Goal: Information Seeking & Learning: Learn about a topic

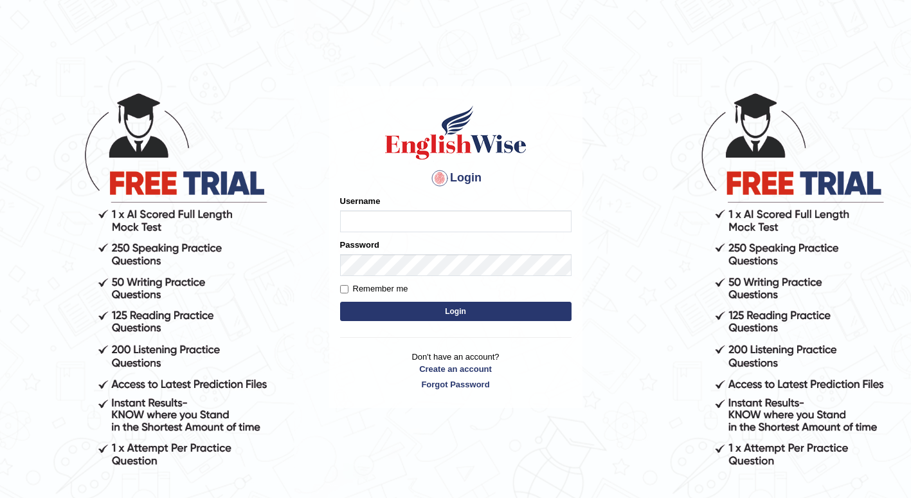
click at [368, 218] on input "Username" at bounding box center [455, 221] width 231 height 22
type input "Khenny"
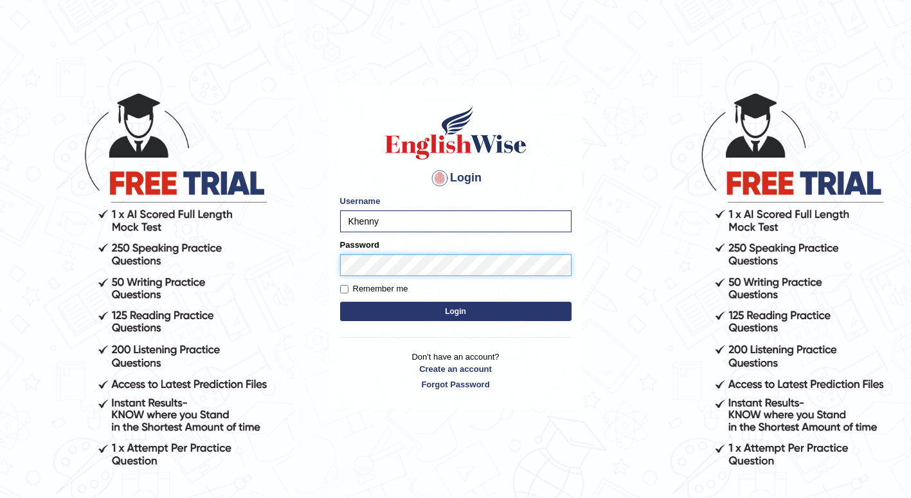
click at [340, 302] on button "Login" at bounding box center [455, 311] width 231 height 19
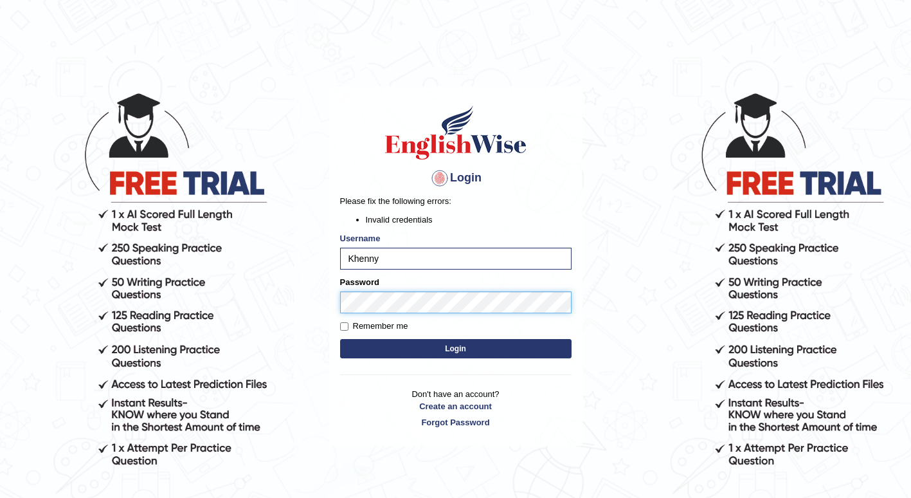
click at [340, 339] on button "Login" at bounding box center [455, 348] width 231 height 19
drag, startPoint x: 377, startPoint y: 258, endPoint x: 343, endPoint y: 258, distance: 34.7
click at [343, 258] on input "Khenny" at bounding box center [455, 259] width 231 height 22
click at [417, 259] on input "K" at bounding box center [455, 259] width 231 height 22
type input "Khenny"
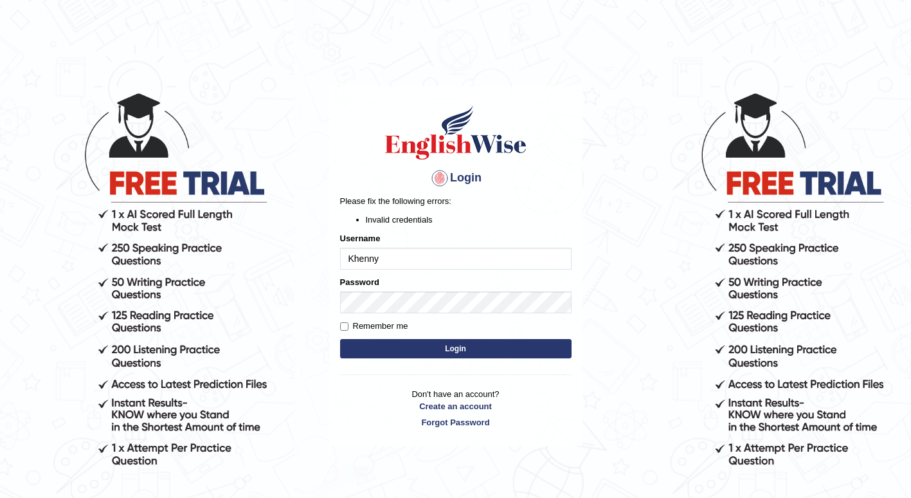
click at [374, 341] on button "Login" at bounding box center [455, 348] width 231 height 19
click at [467, 314] on form "Please fix the following errors: Invalid credentials Username Khenny Password R…" at bounding box center [455, 278] width 231 height 167
click at [340, 339] on button "Login" at bounding box center [455, 348] width 231 height 19
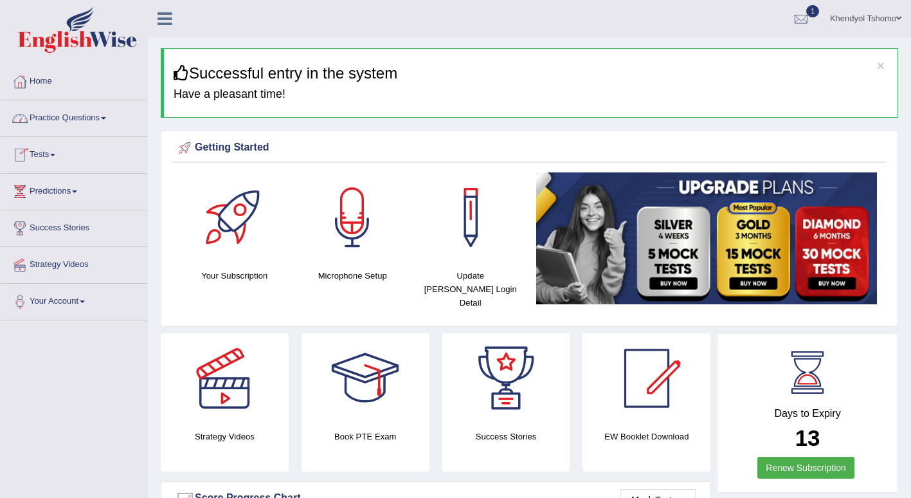
click at [71, 131] on link "Practice Questions" at bounding box center [74, 116] width 147 height 32
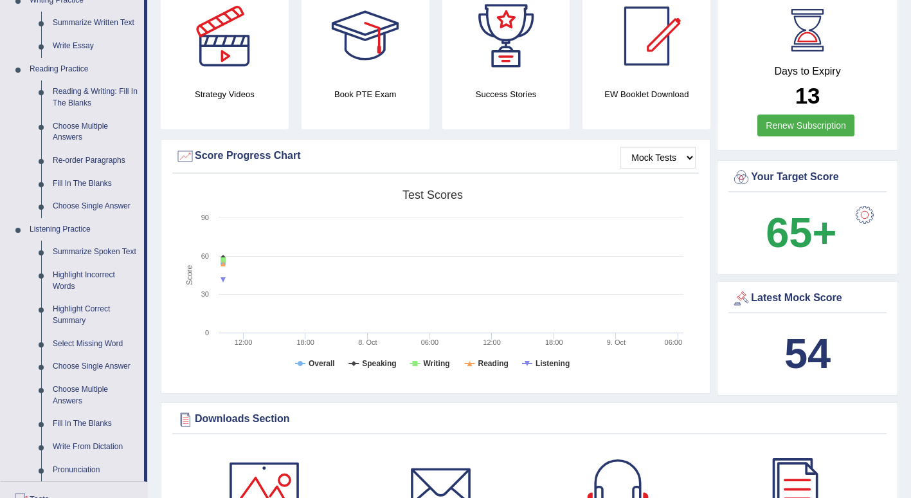
scroll to position [386, 0]
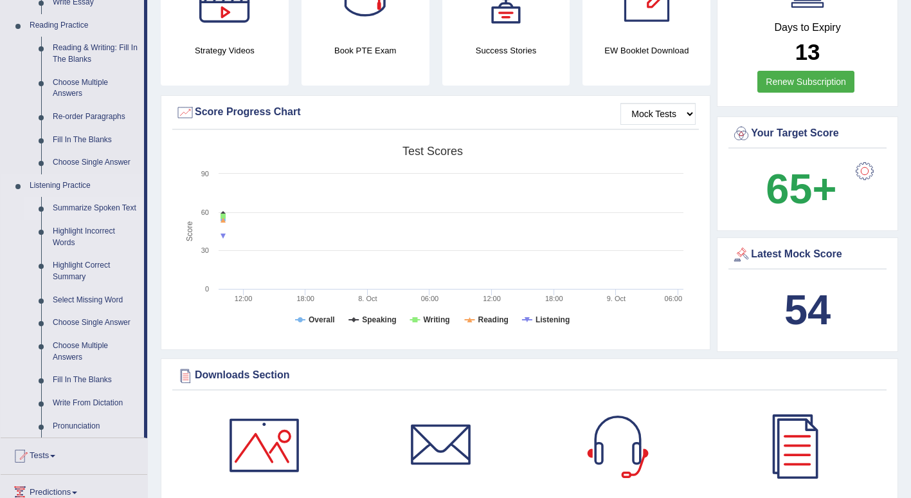
click at [89, 207] on link "Summarize Spoken Text" at bounding box center [95, 208] width 97 height 23
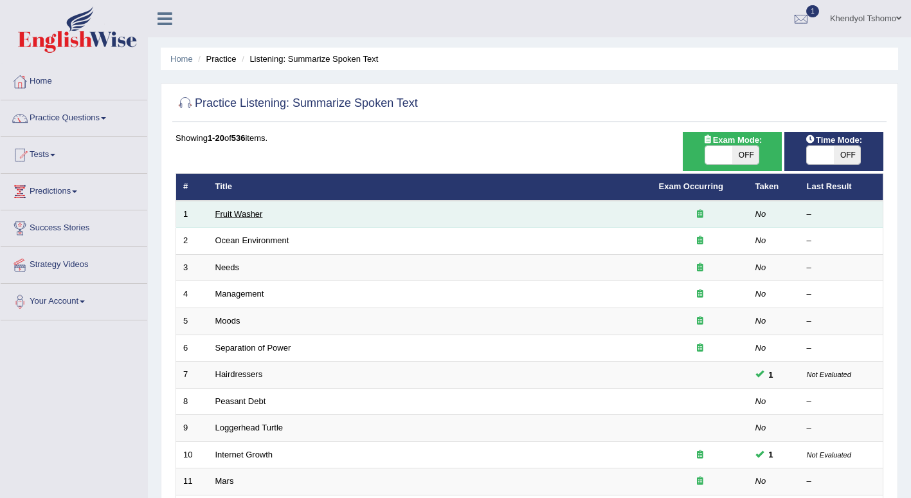
click at [238, 218] on link "Fruit Washer" at bounding box center [239, 214] width 48 height 10
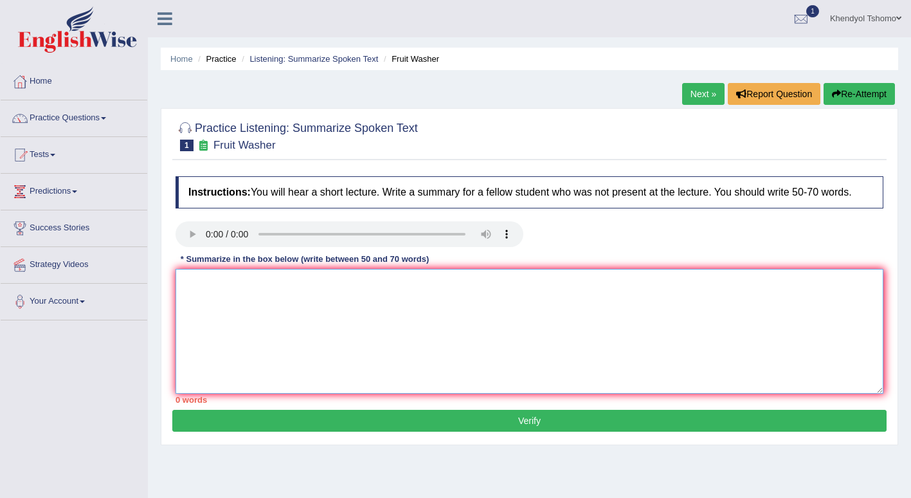
click at [312, 316] on textarea at bounding box center [530, 331] width 708 height 125
click at [421, 281] on textarea "The speaker provided a comprehensive overview of" at bounding box center [530, 331] width 708 height 125
click at [329, 313] on textarea "The speaker provided a comprehensive overview of bacteria, highlighting several…" at bounding box center [530, 331] width 708 height 125
click at [667, 292] on textarea "The speaker provided a comprehensive overview of bacteria, highlighting several…" at bounding box center [530, 331] width 708 height 125
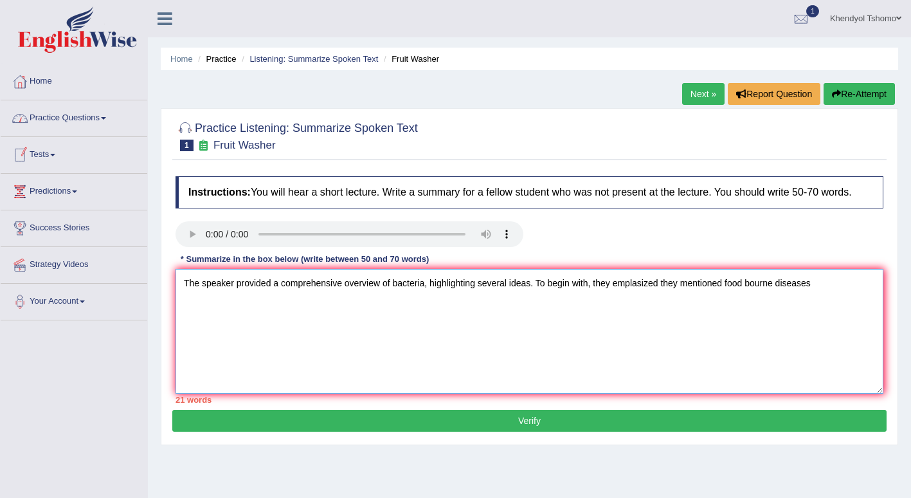
type textarea "The speaker provided a comprehensive overview of bacteria, highlighting several…"
click at [114, 118] on link "Practice Questions" at bounding box center [74, 116] width 147 height 32
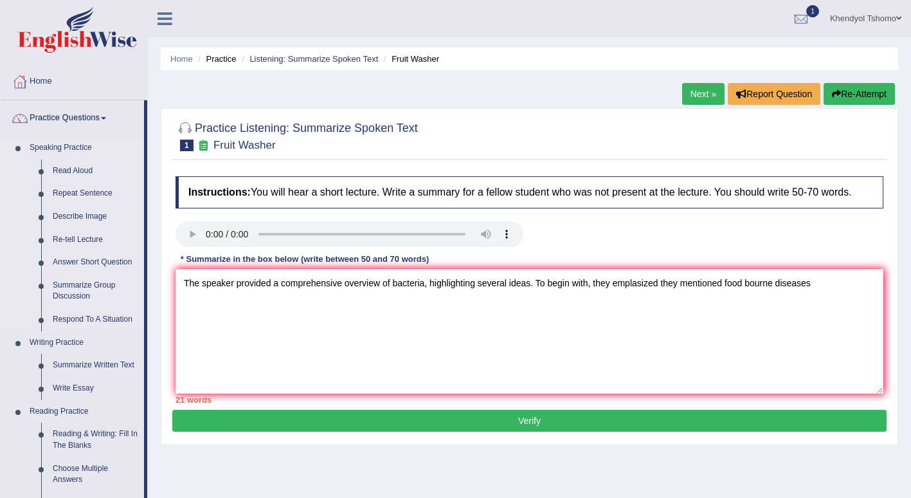
click at [77, 259] on link "Answer Short Question" at bounding box center [95, 262] width 97 height 23
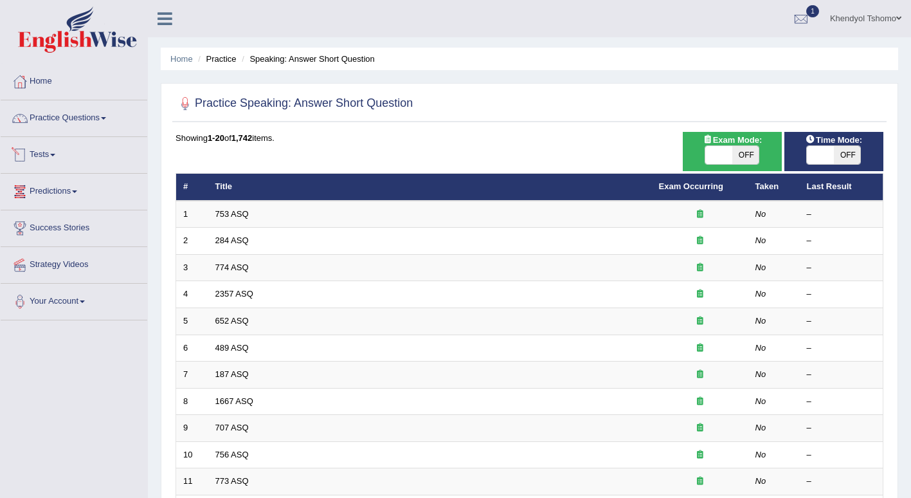
click at [35, 159] on link "Tests" at bounding box center [74, 153] width 147 height 32
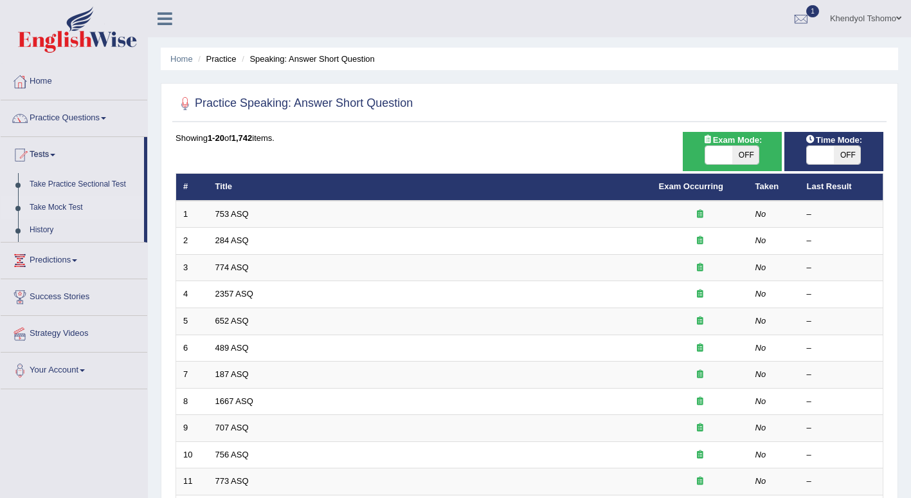
click at [48, 204] on link "Take Mock Test" at bounding box center [84, 207] width 120 height 23
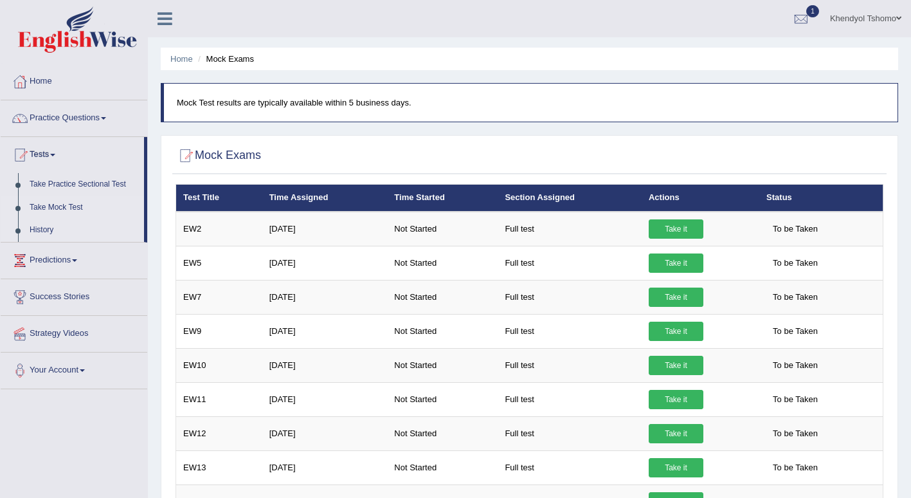
click at [51, 227] on link "History" at bounding box center [84, 230] width 120 height 23
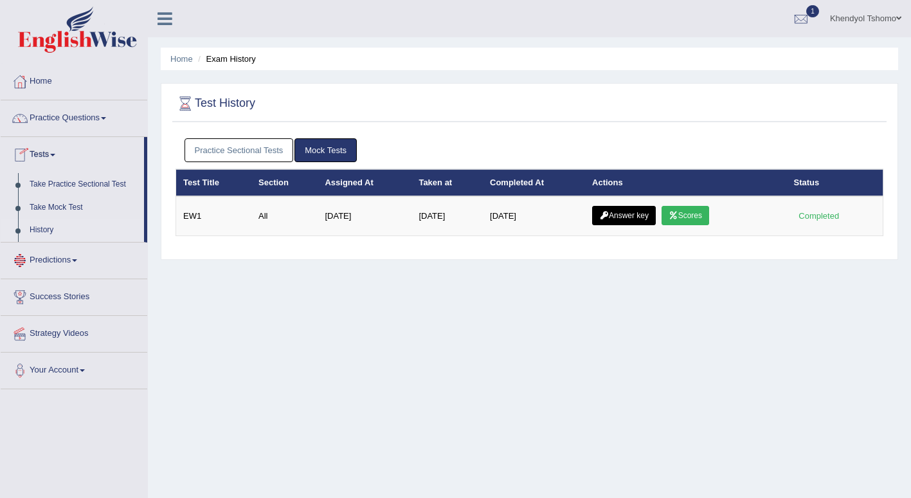
click at [49, 257] on link "Predictions" at bounding box center [74, 258] width 147 height 32
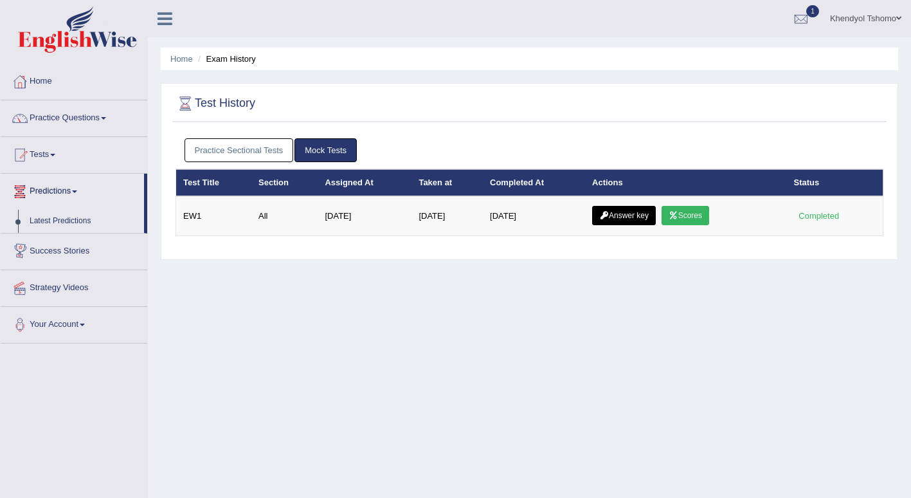
click at [50, 243] on link "Success Stories" at bounding box center [74, 249] width 147 height 32
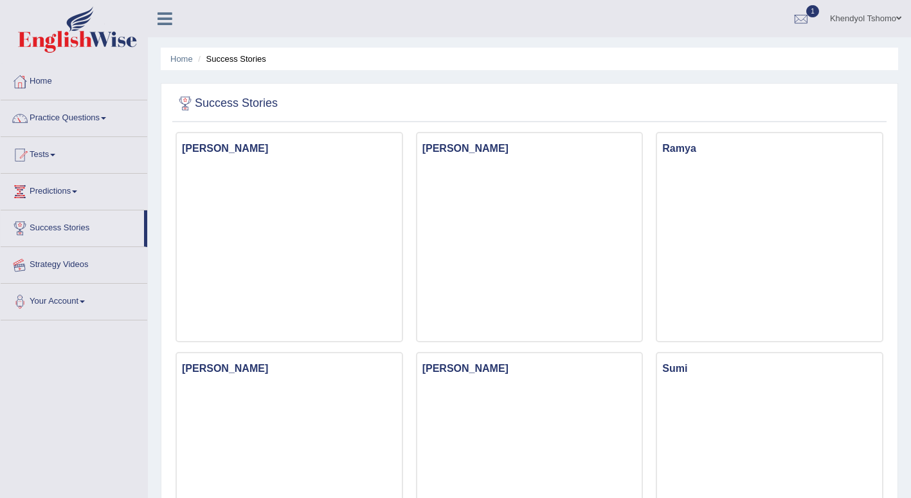
click at [52, 268] on link "Strategy Videos" at bounding box center [74, 263] width 147 height 32
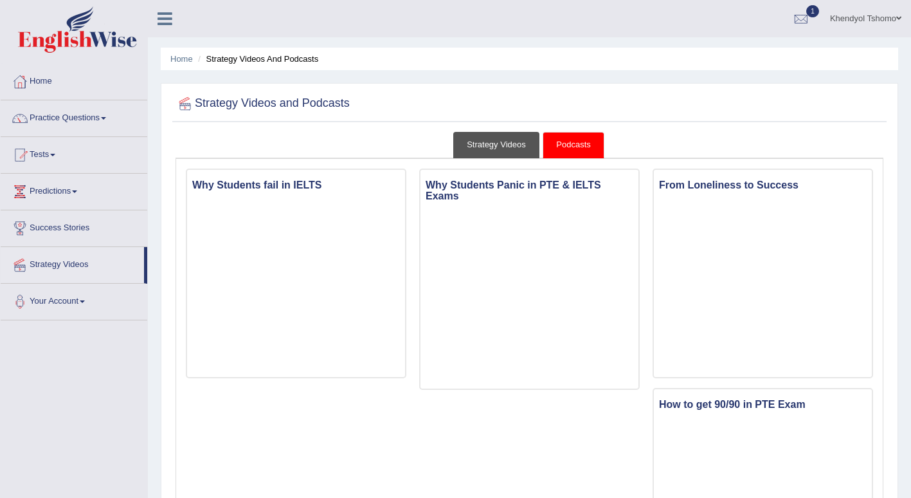
click at [466, 143] on link "Strategy Videos" at bounding box center [496, 145] width 86 height 26
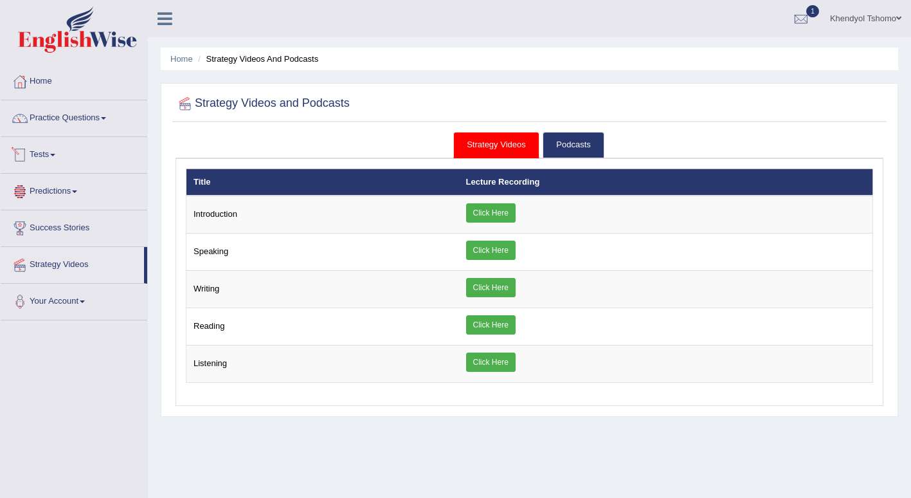
click at [55, 156] on span at bounding box center [52, 155] width 5 height 3
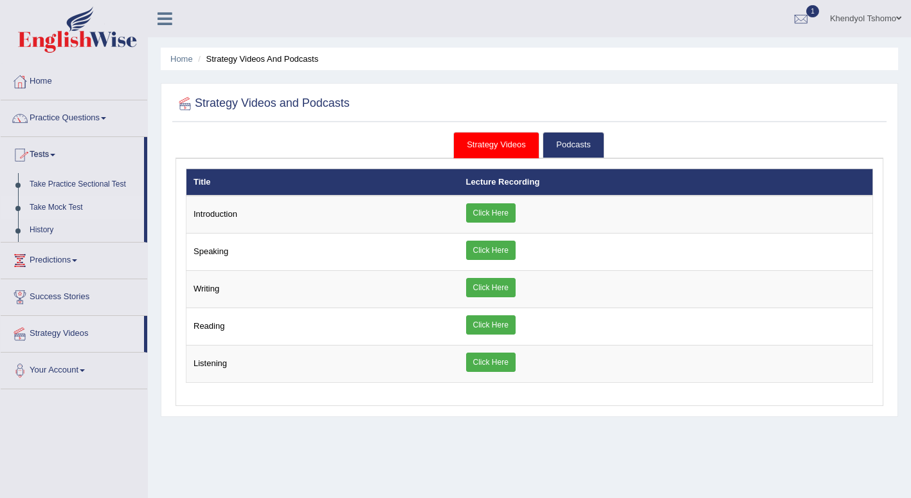
click at [61, 207] on link "Take Mock Test" at bounding box center [84, 207] width 120 height 23
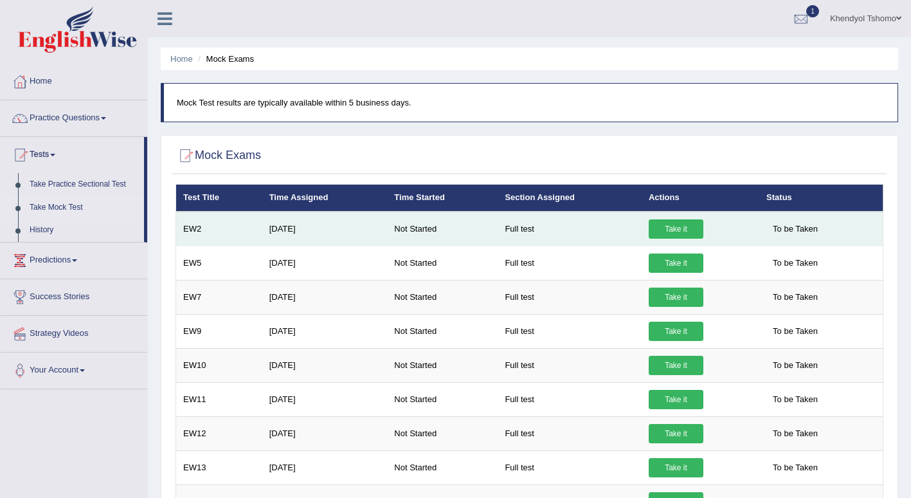
click at [671, 224] on link "Take it" at bounding box center [676, 228] width 55 height 19
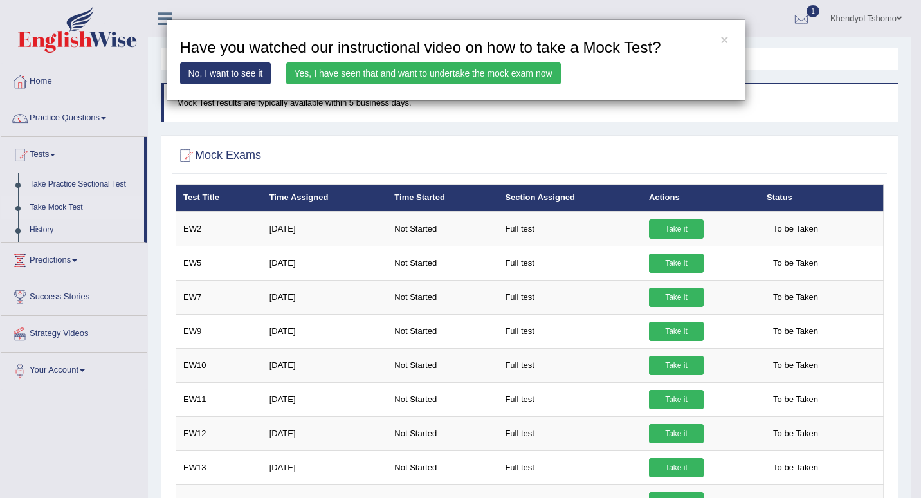
click at [222, 78] on link "No, I want to see it" at bounding box center [225, 73] width 91 height 22
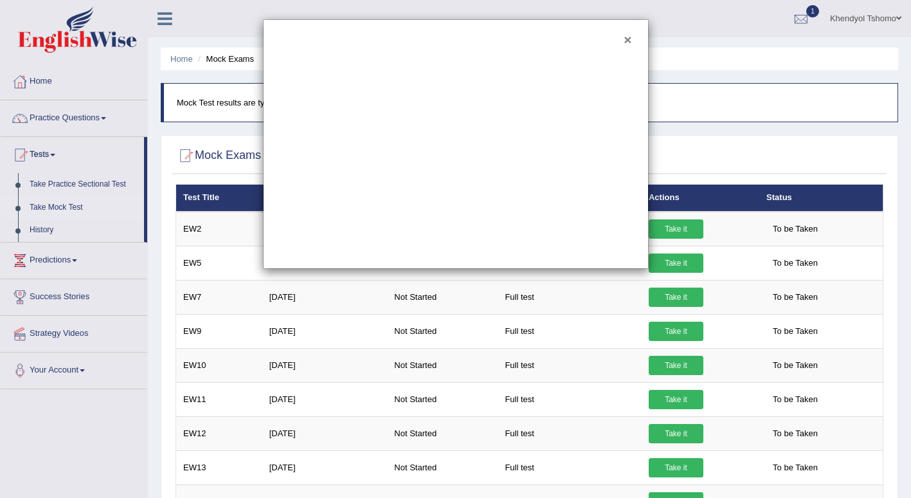
click at [626, 40] on button "×" at bounding box center [628, 40] width 8 height 14
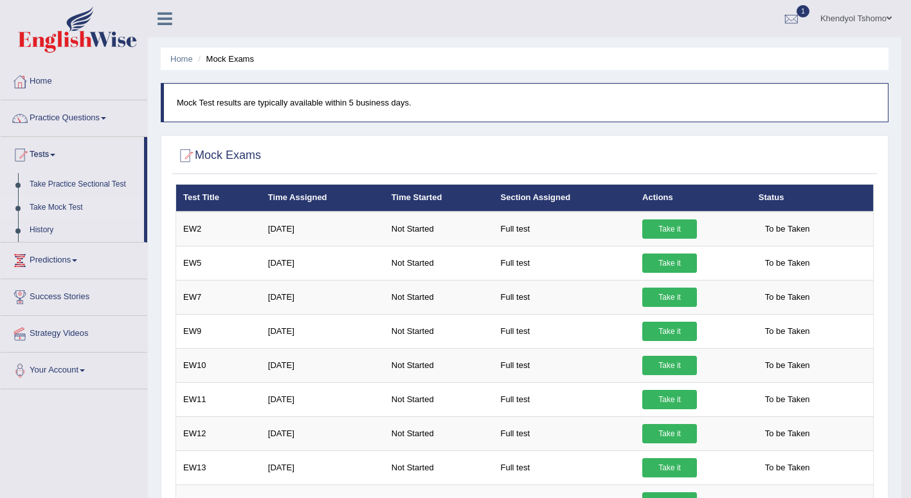
click at [72, 114] on link "Practice Questions" at bounding box center [74, 116] width 147 height 32
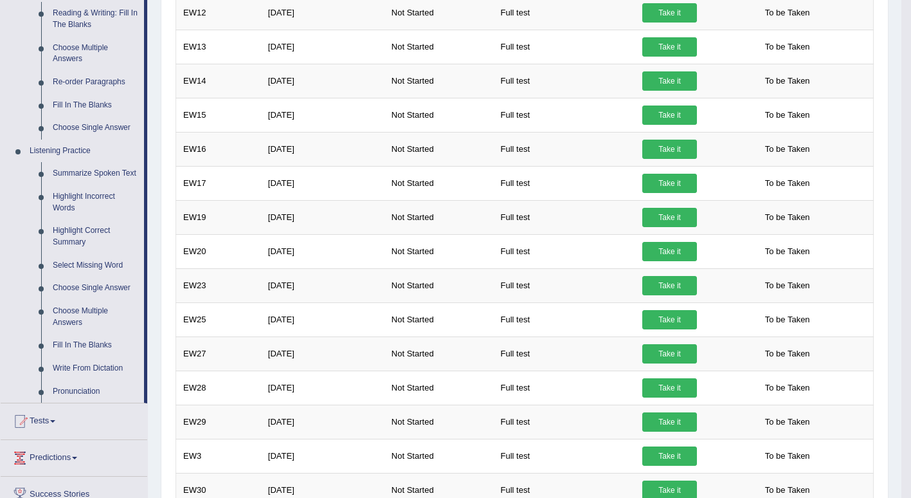
scroll to position [450, 0]
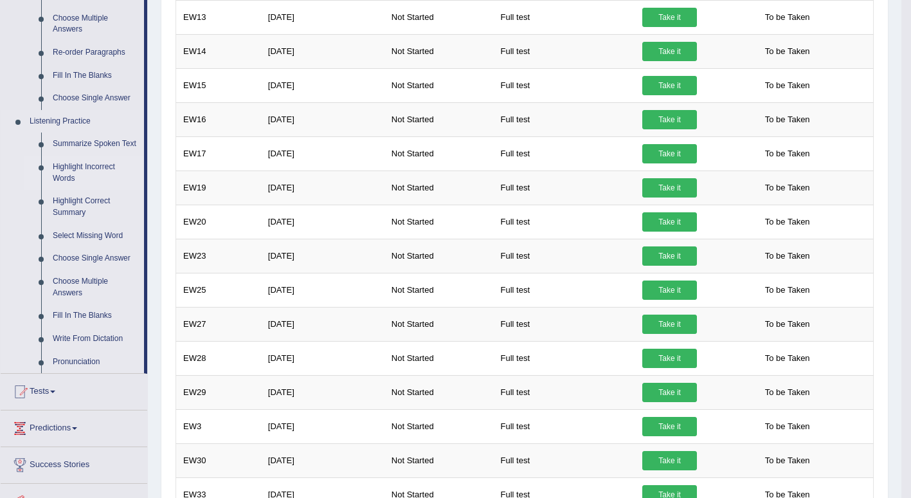
click at [88, 169] on link "Highlight Incorrect Words" at bounding box center [95, 173] width 97 height 34
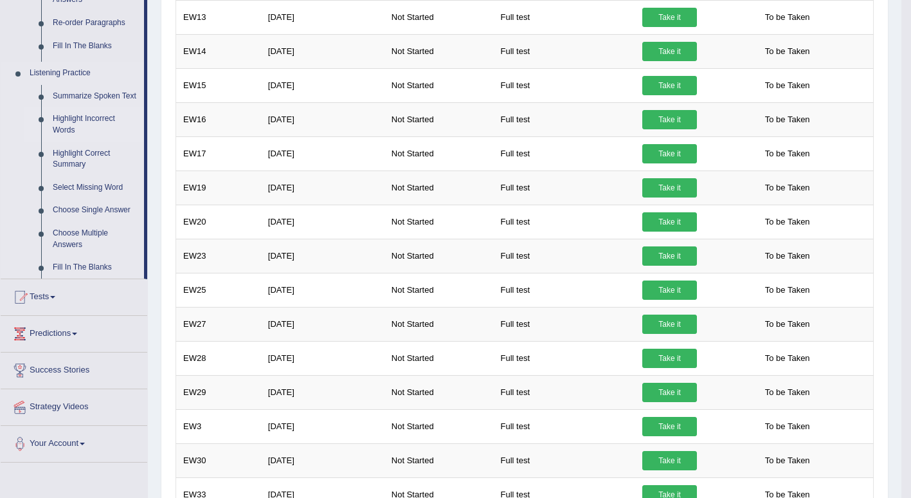
scroll to position [174, 0]
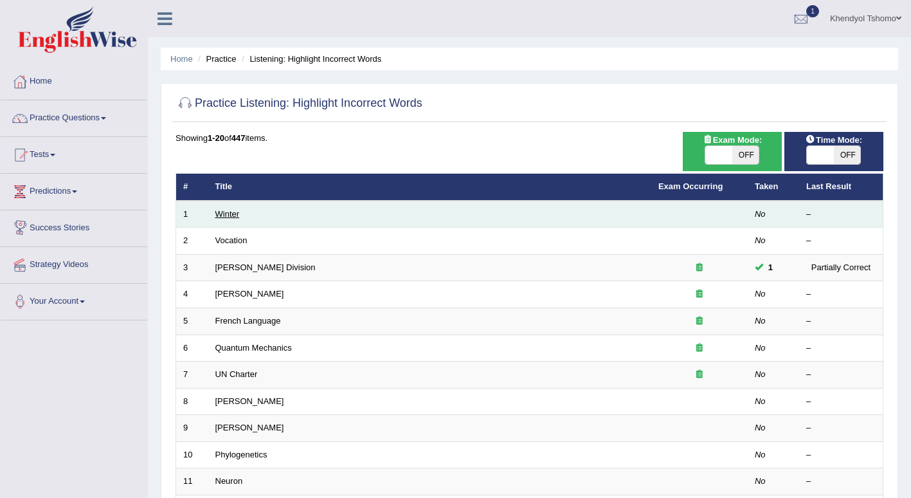
click at [224, 209] on link "Winter" at bounding box center [227, 214] width 24 height 10
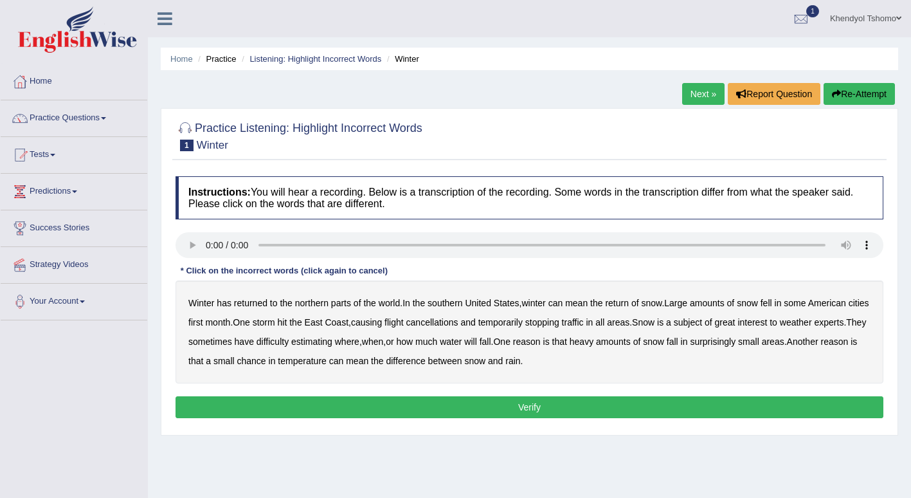
click at [417, 298] on b "the" at bounding box center [419, 303] width 12 height 10
click at [425, 298] on b "the" at bounding box center [419, 303] width 12 height 10
click at [703, 95] on link "Next »" at bounding box center [703, 94] width 42 height 22
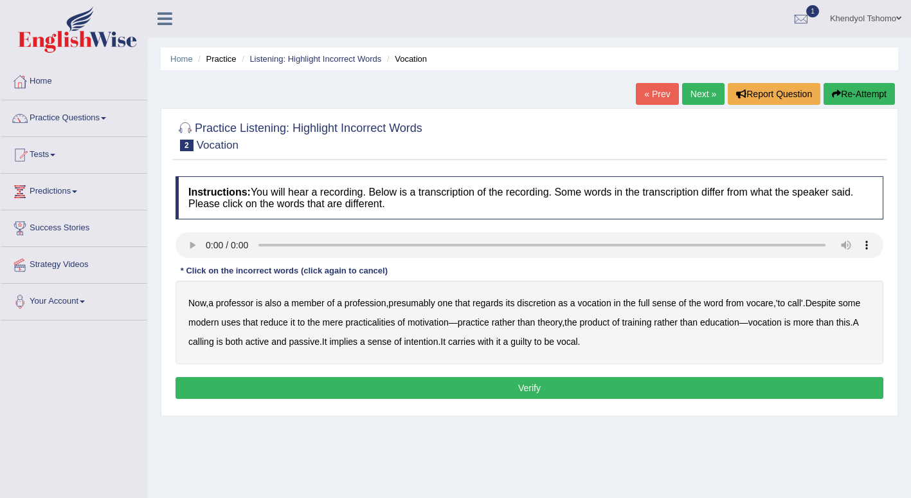
click at [648, 94] on link "« Prev" at bounding box center [657, 94] width 42 height 22
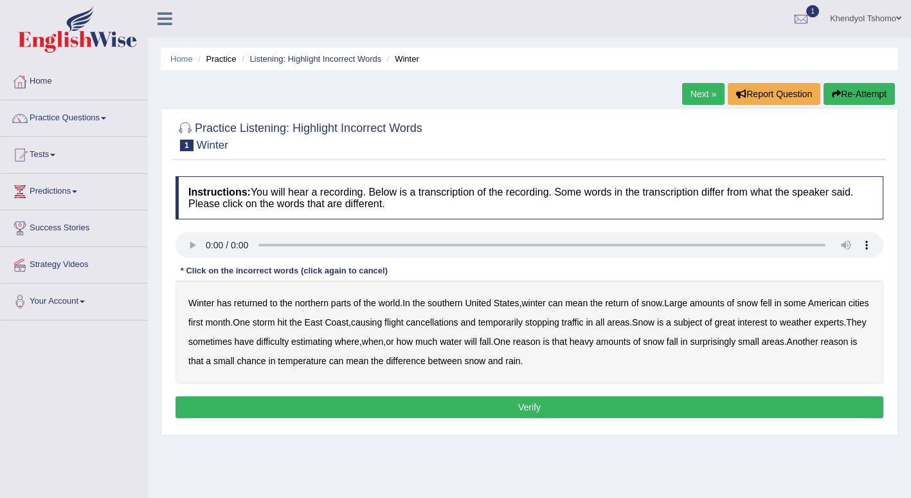
click at [457, 300] on b "southern" at bounding box center [445, 303] width 35 height 10
click at [203, 320] on b "first" at bounding box center [195, 322] width 15 height 10
click at [604, 322] on b "all" at bounding box center [599, 322] width 9 height 10
click at [308, 354] on div "Winter has returned to the northern parts of the world . In the southern [GEOGR…" at bounding box center [530, 331] width 708 height 103
click at [266, 358] on b "chance" at bounding box center [251, 361] width 29 height 10
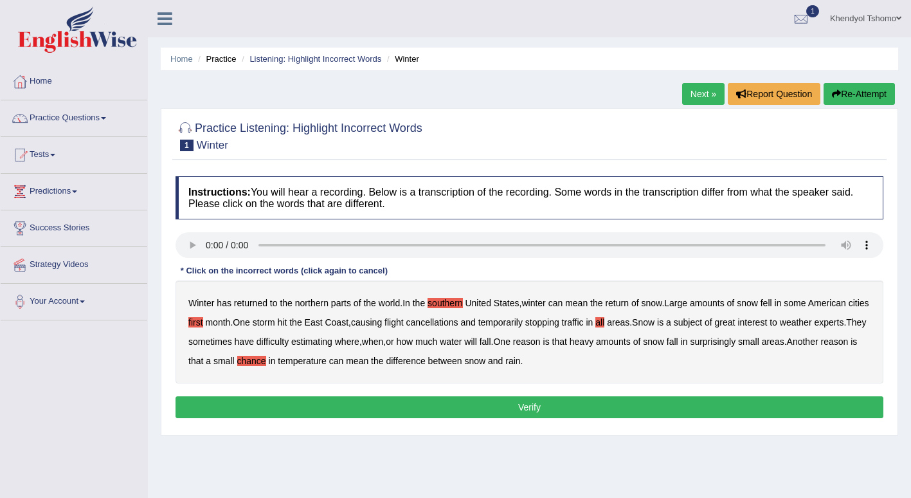
click at [552, 407] on button "Verify" at bounding box center [530, 407] width 708 height 22
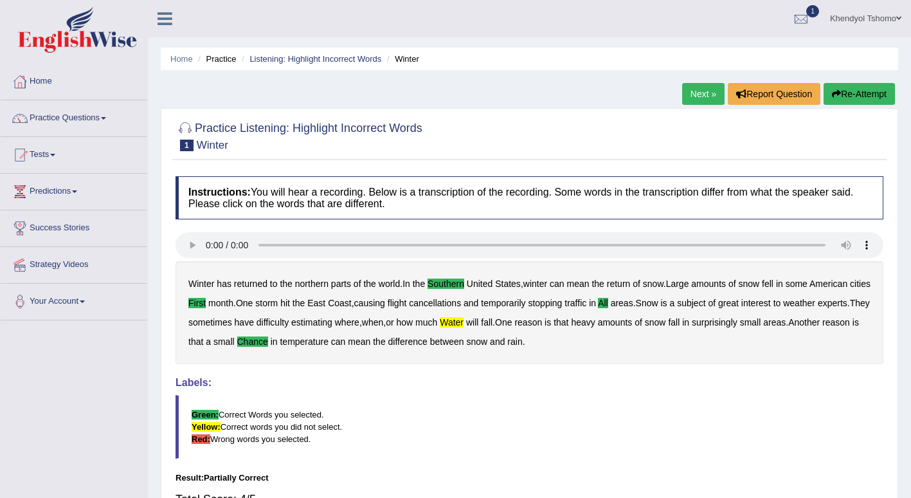
click at [701, 90] on link "Next »" at bounding box center [703, 94] width 42 height 22
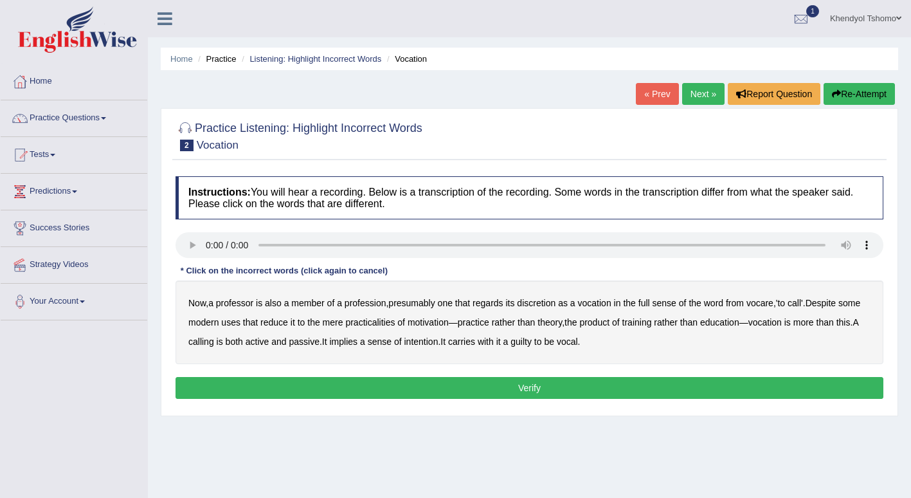
click at [552, 306] on b "discretion" at bounding box center [536, 303] width 39 height 10
click at [440, 321] on b "motivation" at bounding box center [428, 322] width 41 height 10
click at [423, 342] on b "intention" at bounding box center [421, 341] width 34 height 10
click at [532, 341] on b "guilty" at bounding box center [521, 341] width 21 height 10
click at [538, 388] on button "Verify" at bounding box center [530, 388] width 708 height 22
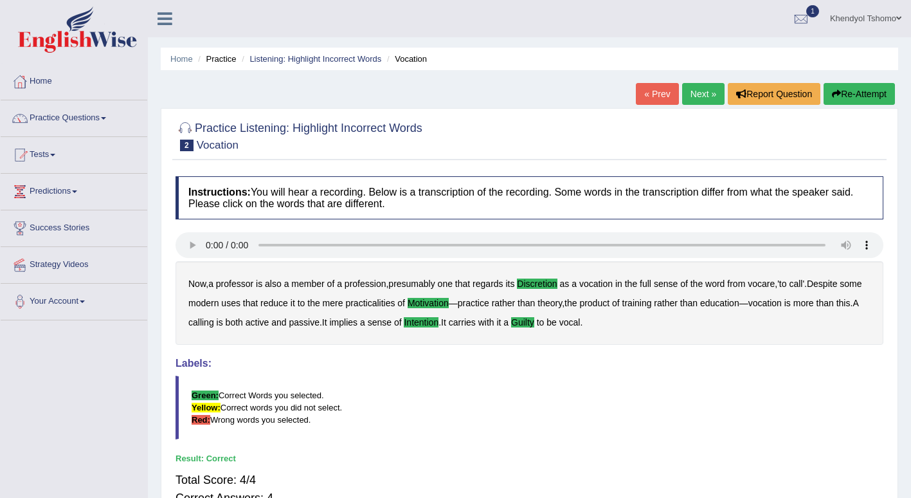
click at [691, 95] on link "Next »" at bounding box center [703, 94] width 42 height 22
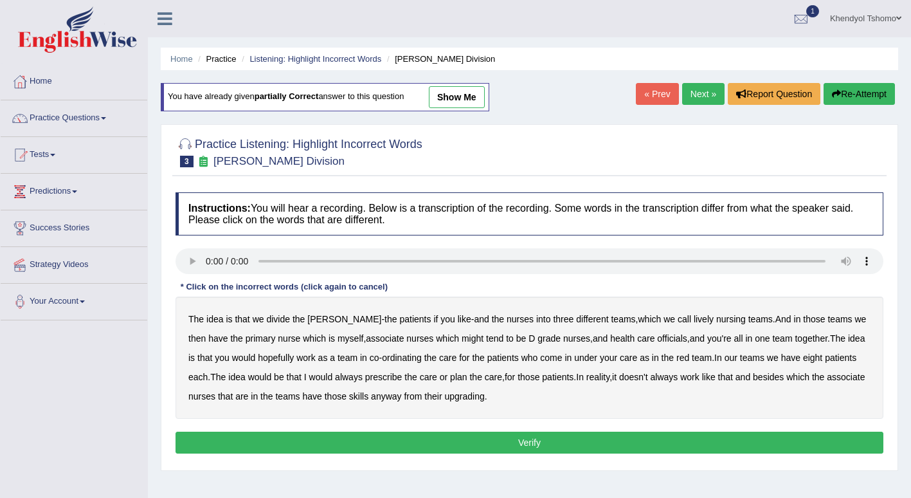
click at [694, 314] on b "lively" at bounding box center [704, 319] width 20 height 10
click at [462, 338] on b "might" at bounding box center [473, 338] width 22 height 10
click at [335, 376] on b "always" at bounding box center [349, 377] width 28 height 10
click at [468, 399] on b "upgrading" at bounding box center [464, 396] width 40 height 10
click at [468, 440] on button "Verify" at bounding box center [530, 442] width 708 height 22
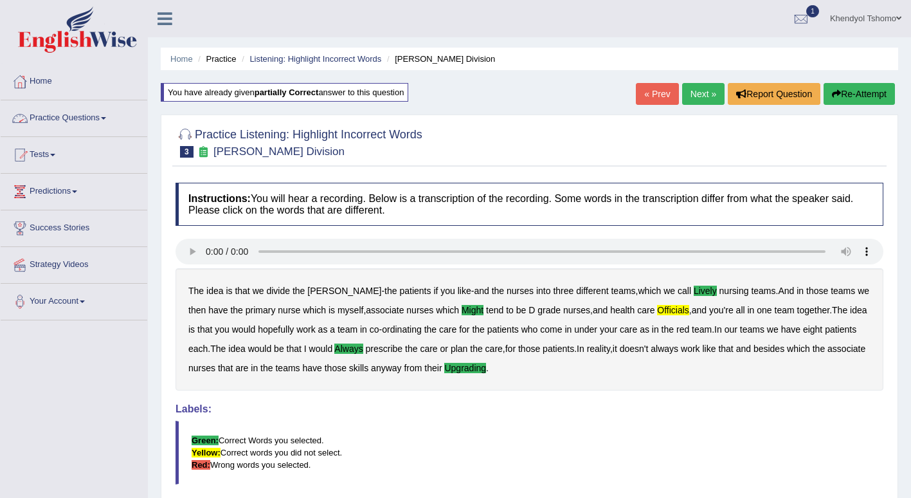
click at [66, 124] on link "Practice Questions" at bounding box center [74, 116] width 147 height 32
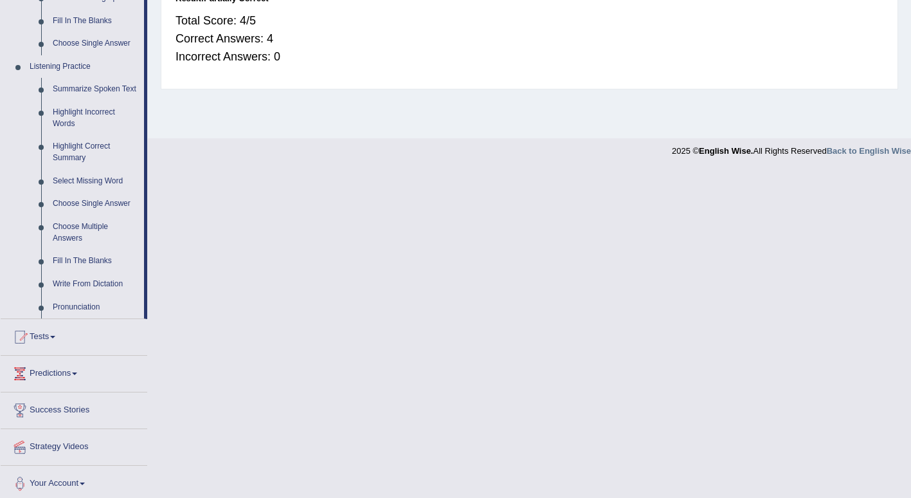
scroll to position [510, 0]
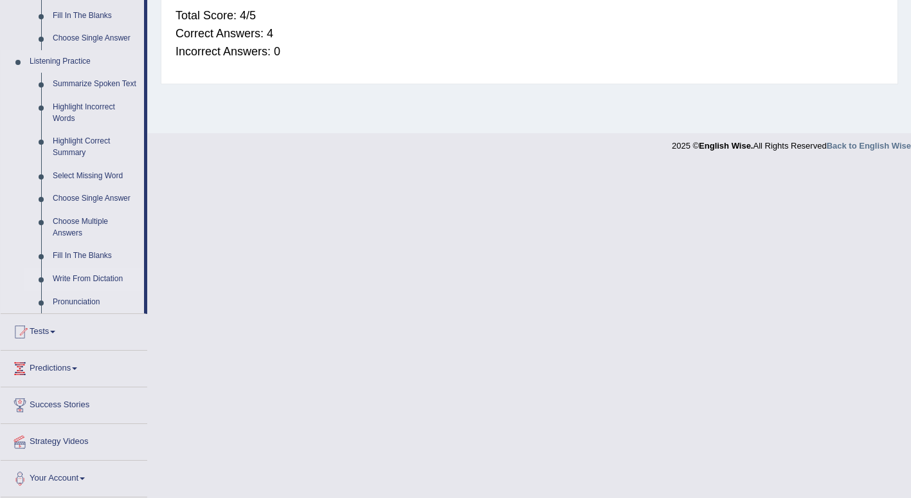
click at [76, 273] on link "Write From Dictation" at bounding box center [95, 278] width 97 height 23
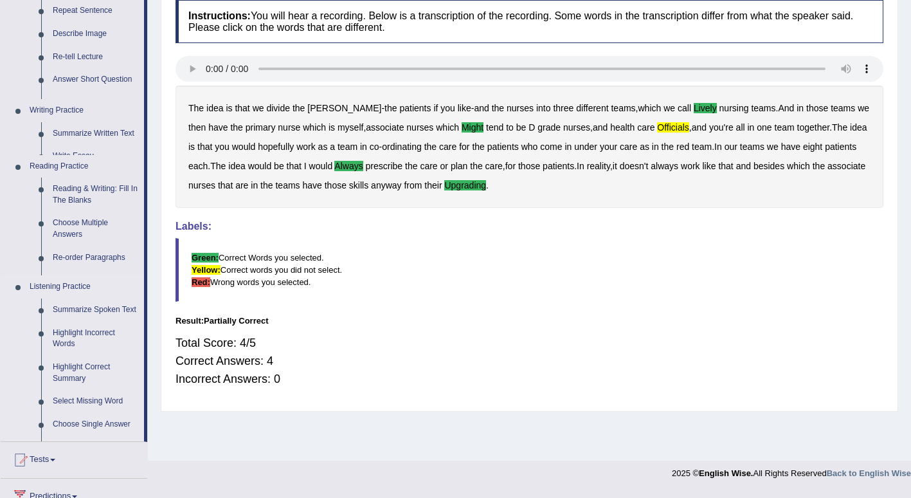
scroll to position [177, 0]
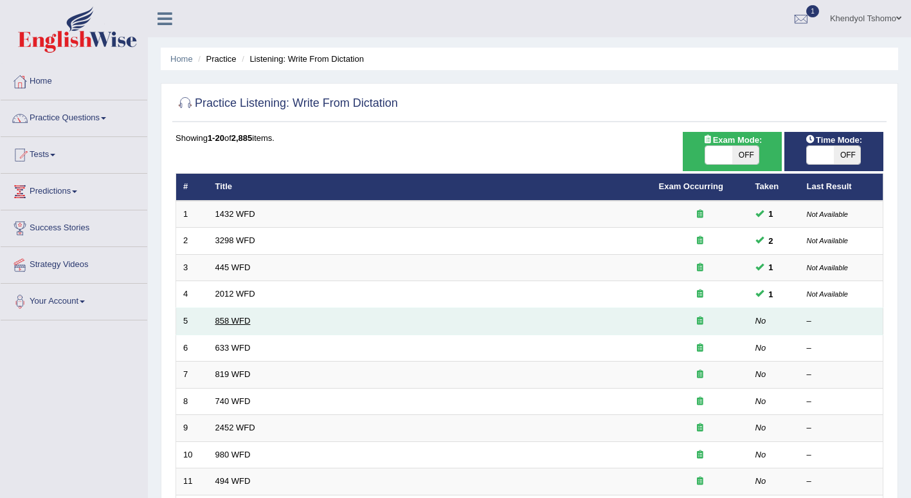
click at [246, 316] on link "858 WFD" at bounding box center [232, 321] width 35 height 10
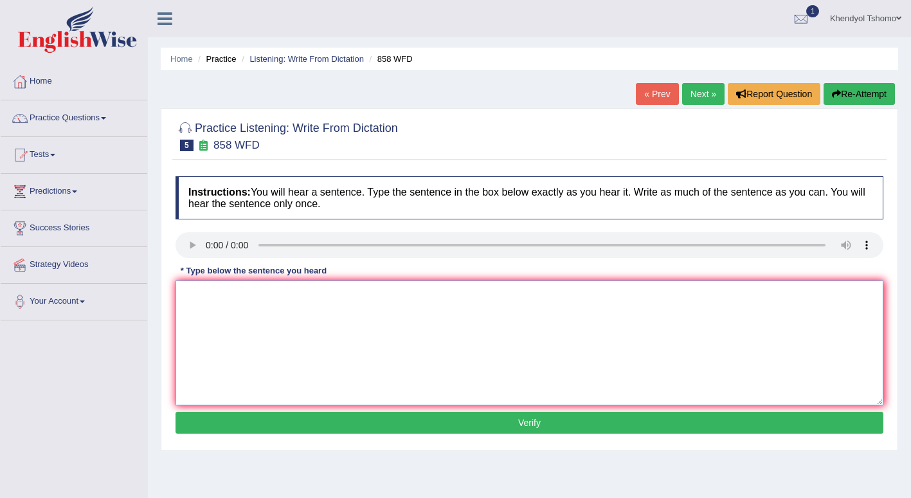
click at [277, 299] on textarea at bounding box center [530, 342] width 708 height 125
type textarea "The year when ship of was read."
click at [372, 422] on button "Verify" at bounding box center [530, 423] width 708 height 22
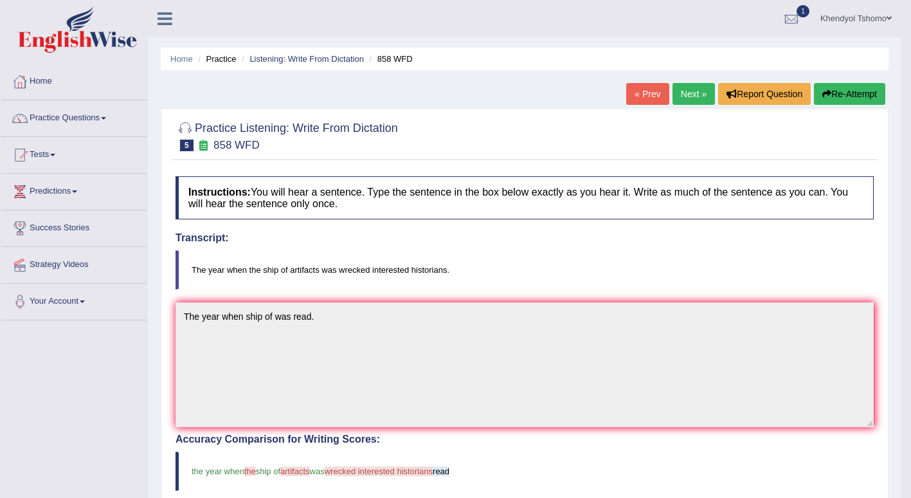
click at [698, 100] on link "Next »" at bounding box center [694, 94] width 42 height 22
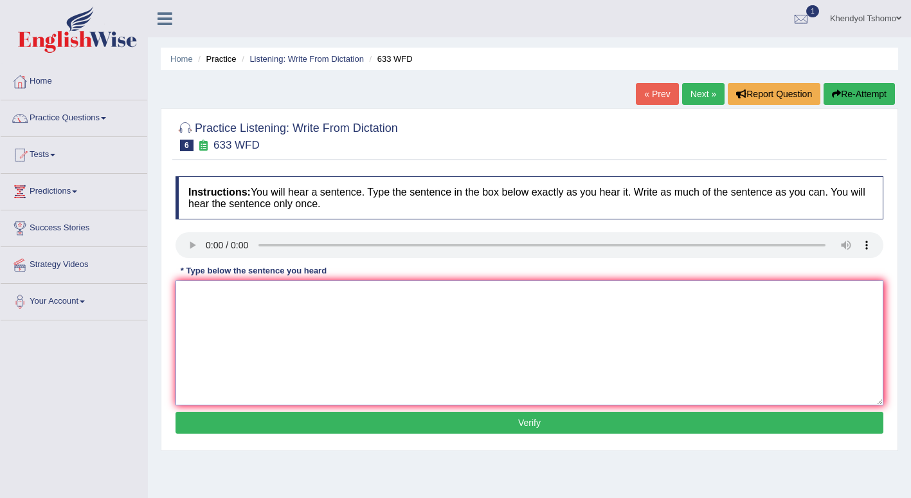
click at [190, 309] on textarea at bounding box center [530, 342] width 708 height 125
type textarea "Research shows that exercising makes us feel better."
click at [293, 422] on button "Verify" at bounding box center [530, 423] width 708 height 22
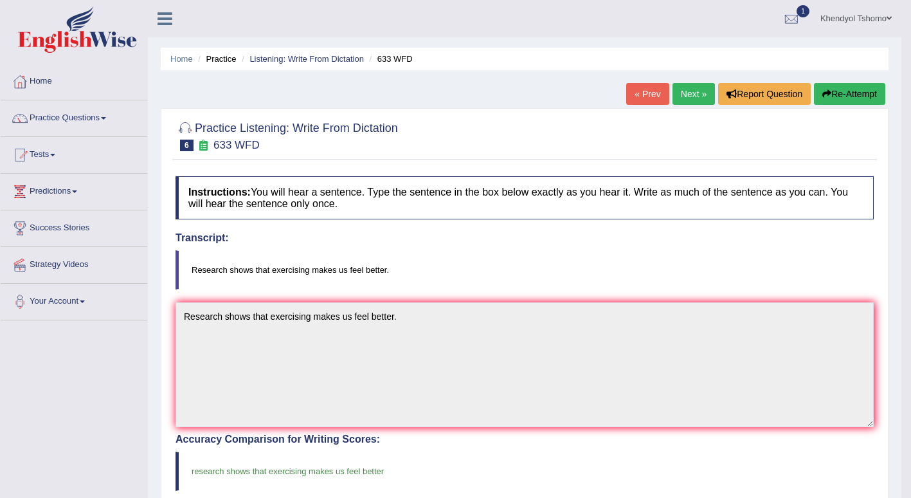
click at [696, 99] on link "Next »" at bounding box center [694, 94] width 42 height 22
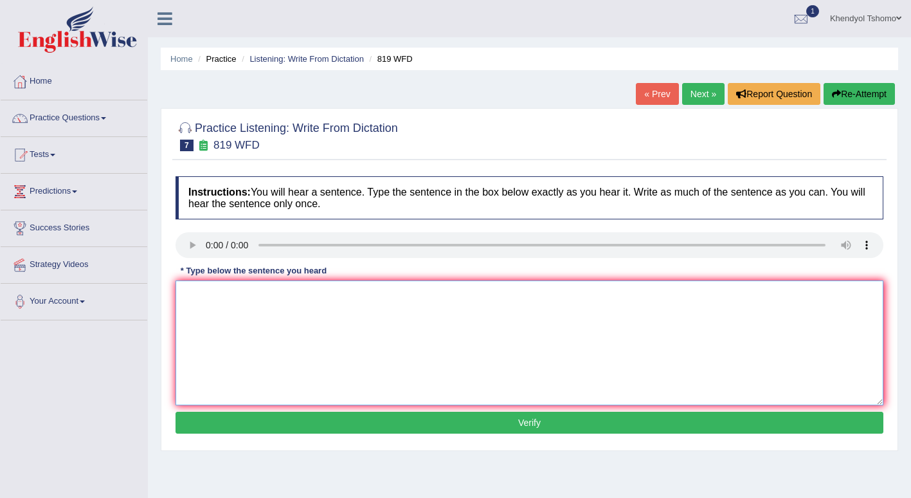
click at [197, 289] on textarea at bounding box center [530, 342] width 708 height 125
click at [188, 311] on textarea at bounding box center [530, 342] width 708 height 125
click at [251, 296] on textarea "Plants are able to grow" at bounding box center [530, 342] width 708 height 125
click at [336, 295] on textarea "Plants are able to continue grow" at bounding box center [530, 342] width 708 height 125
type textarea "Plants are able to continue growing throughout their lives."
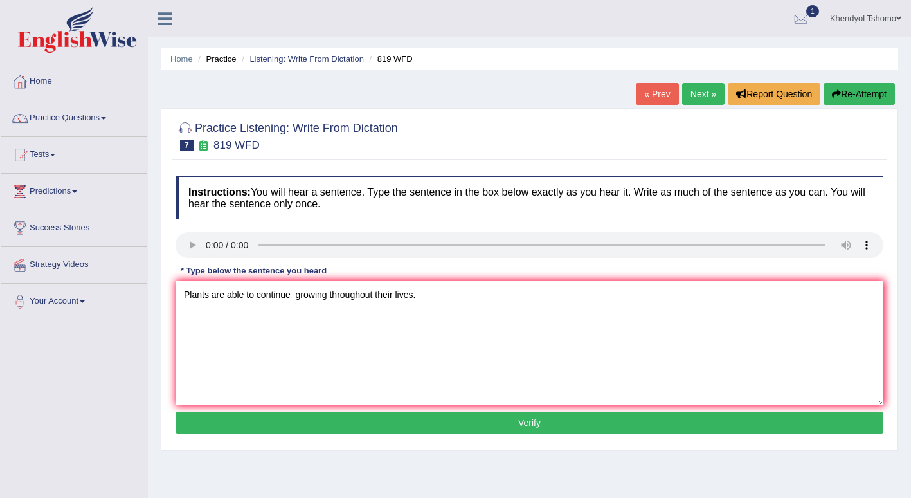
click at [348, 419] on button "Verify" at bounding box center [530, 423] width 708 height 22
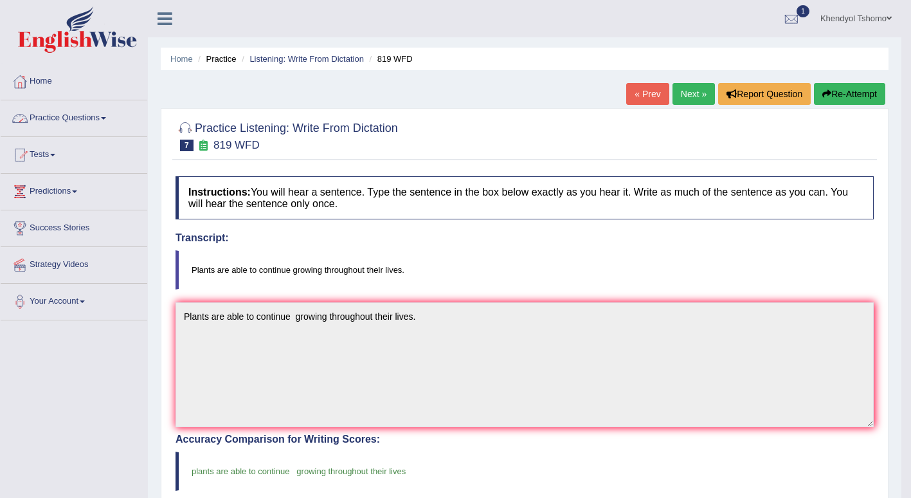
click at [110, 109] on link "Practice Questions" at bounding box center [74, 116] width 147 height 32
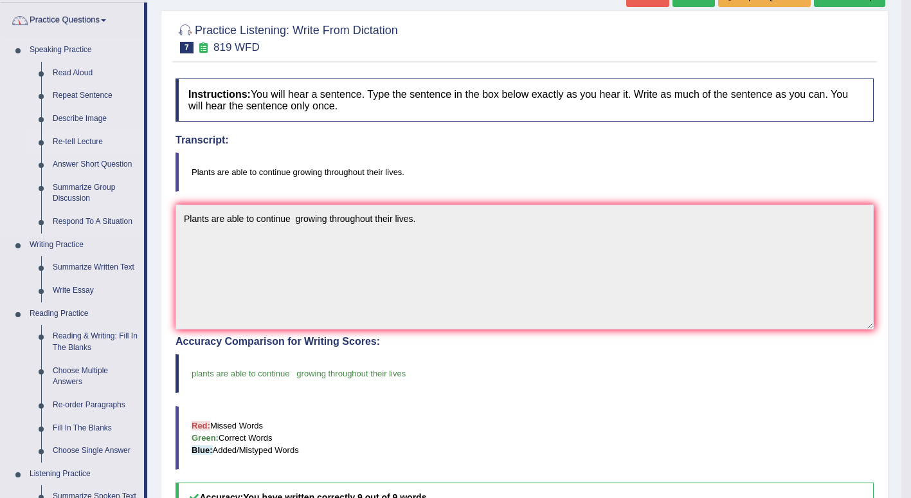
scroll to position [129, 0]
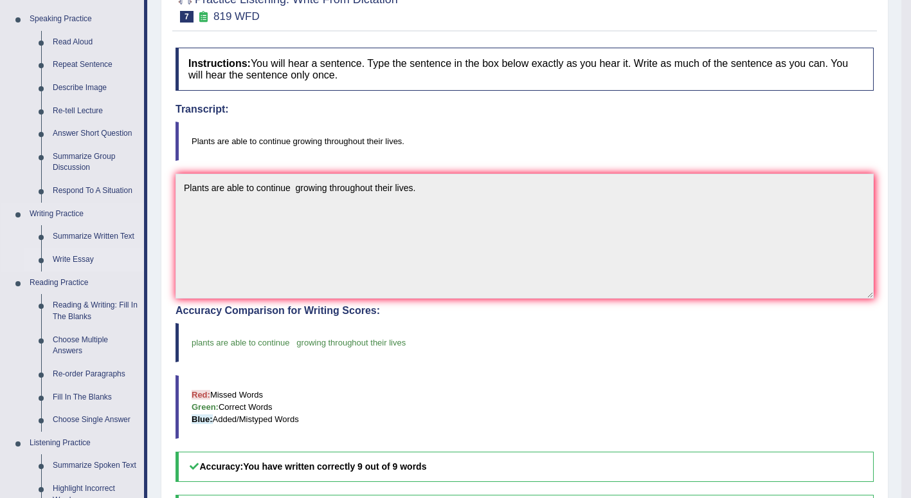
click at [85, 253] on link "Write Essay" at bounding box center [95, 259] width 97 height 23
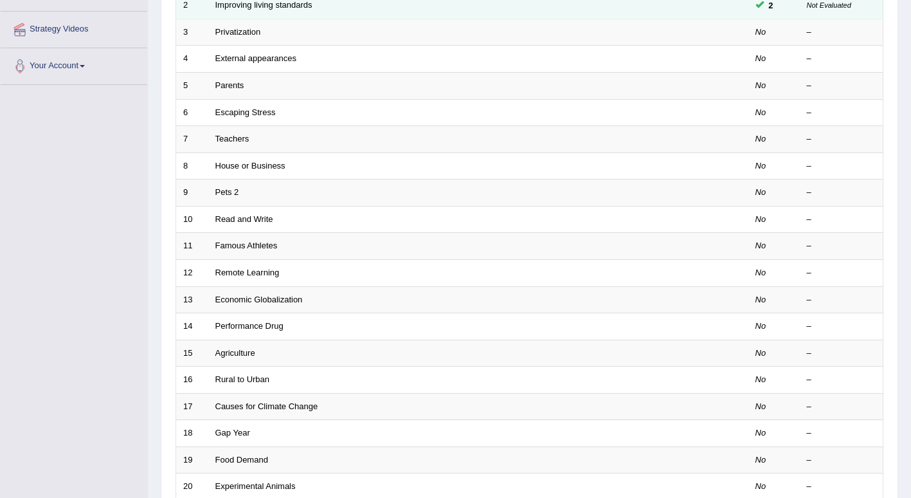
scroll to position [257, 0]
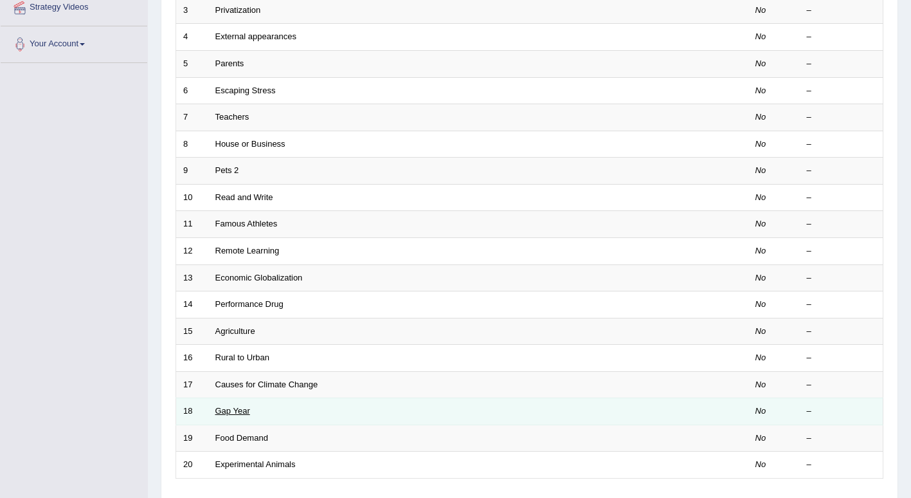
click at [224, 411] on link "Gap Year" at bounding box center [232, 411] width 35 height 10
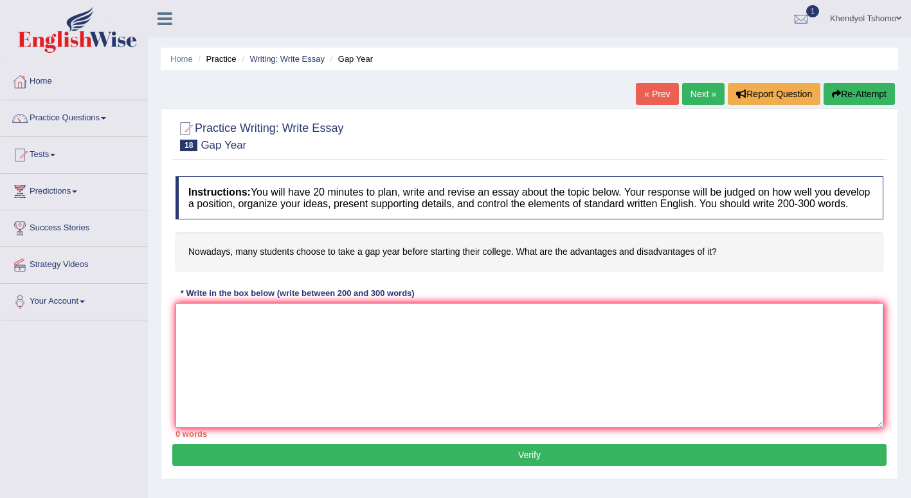
click at [216, 352] on textarea at bounding box center [530, 365] width 708 height 125
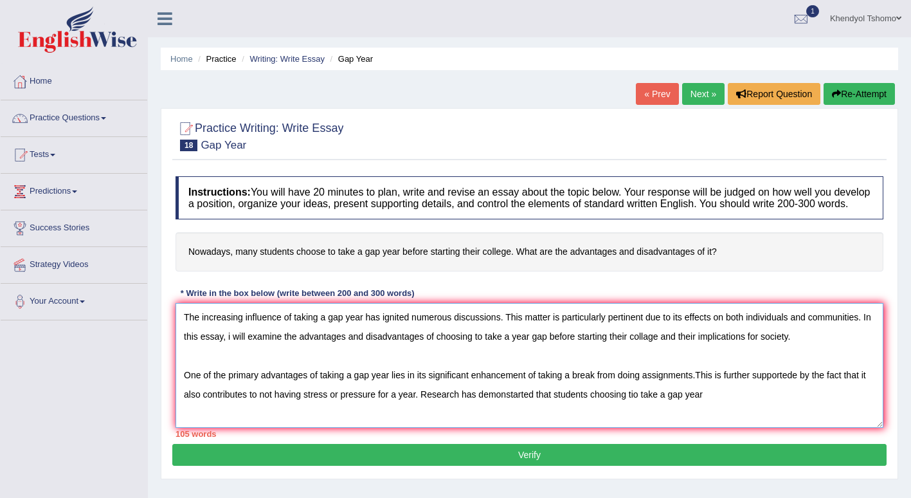
click at [638, 395] on textarea "The increasing influence of taking a gap year has ignited numerous discussions.…" at bounding box center [530, 365] width 708 height 125
click at [702, 389] on textarea "The increasing influence of taking a gap year has ignited numerous discussions.…" at bounding box center [530, 365] width 708 height 125
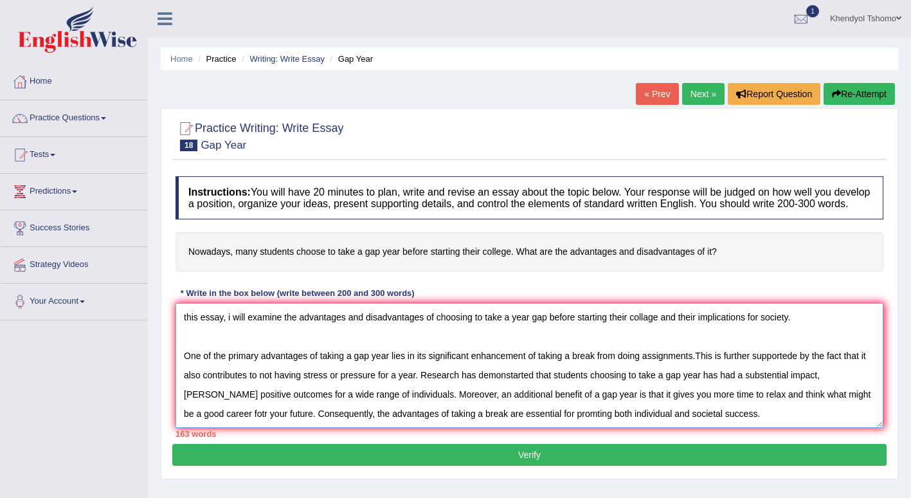
scroll to position [50, 0]
click at [332, 466] on div "Practice Writing: Write Essay 18 Gap Year Instructions: You will have 20 minute…" at bounding box center [530, 293] width 738 height 371
click at [696, 386] on textarea "The increasing influence of taking a gap year has ignited numerous discussions.…" at bounding box center [530, 365] width 708 height 125
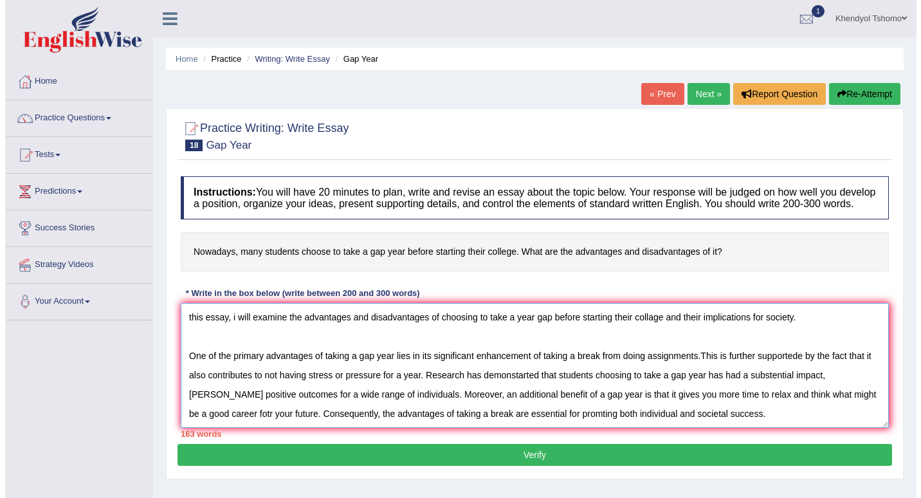
scroll to position [89, 0]
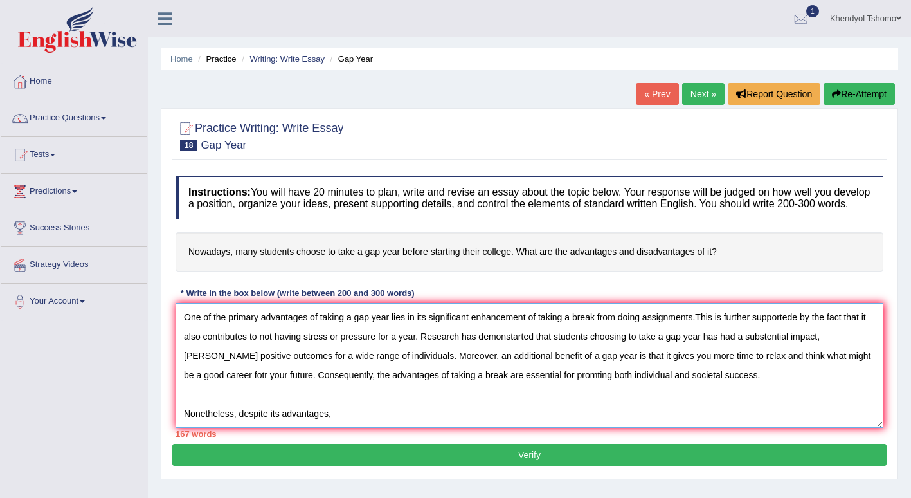
type textarea "The increasing influence of taking a gap year has ignited numerous discussions.…"
click at [609, 458] on button "Verify" at bounding box center [529, 455] width 714 height 22
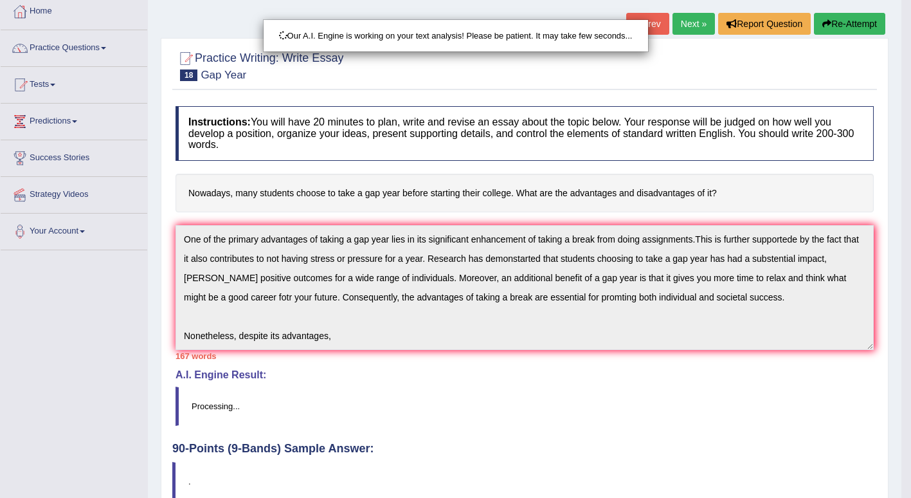
scroll to position [0, 0]
